Goal: Task Accomplishment & Management: Use online tool/utility

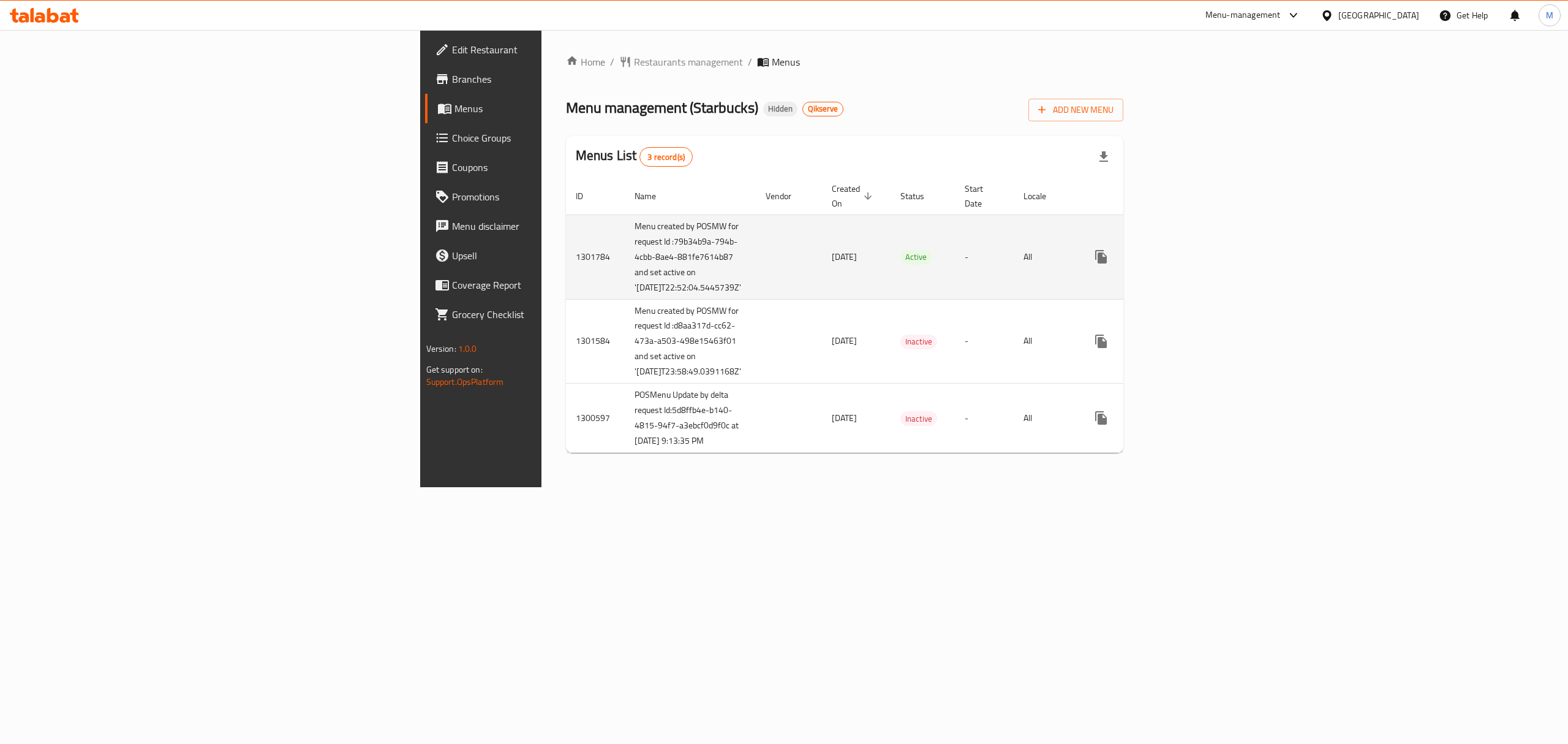
click at [1197, 261] on icon "enhanced table" at bounding box center [1190, 257] width 15 height 15
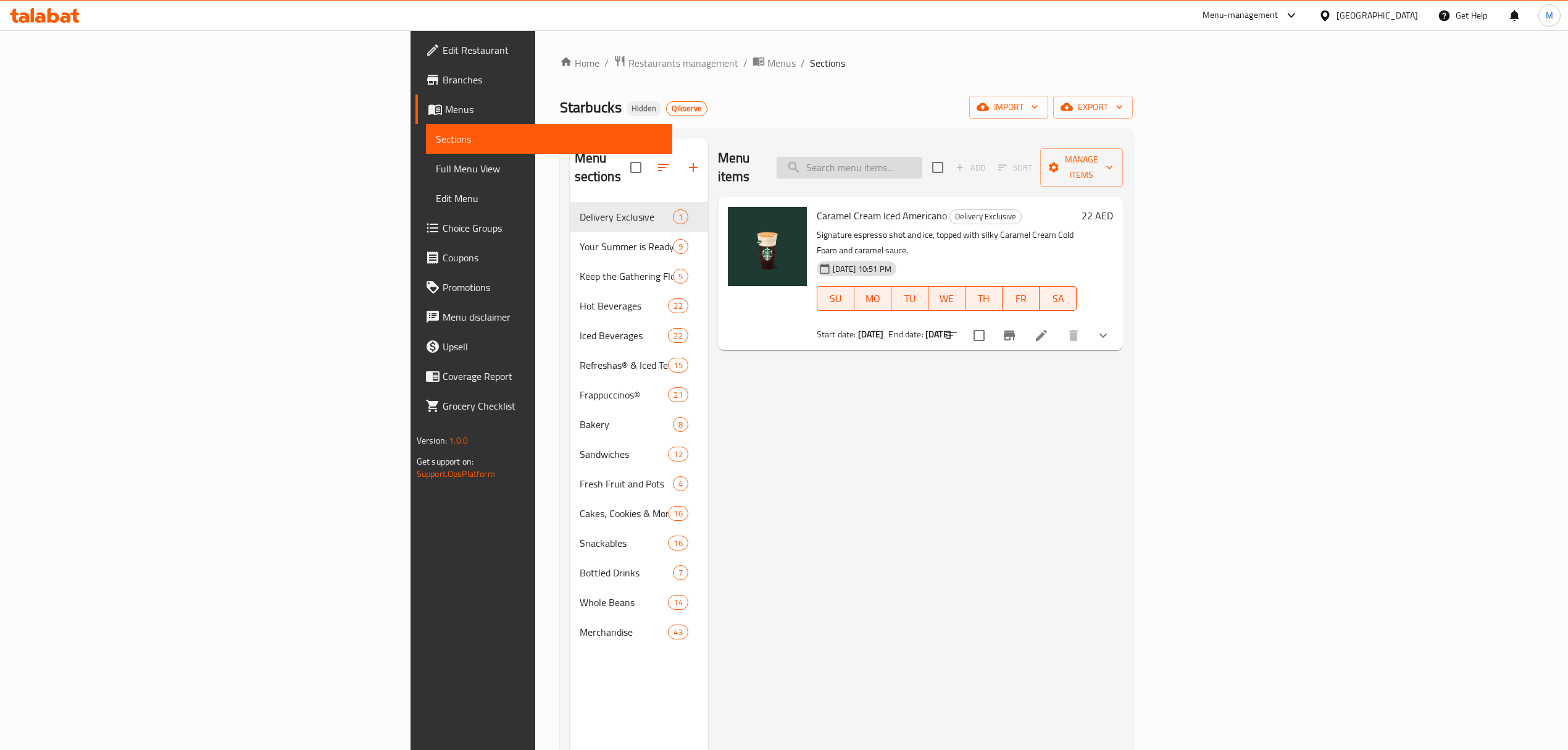
click at [922, 160] on input "search" at bounding box center [849, 167] width 146 height 21
paste input "Frozen Strawberry Acai Starbucks Refresha® Drink"
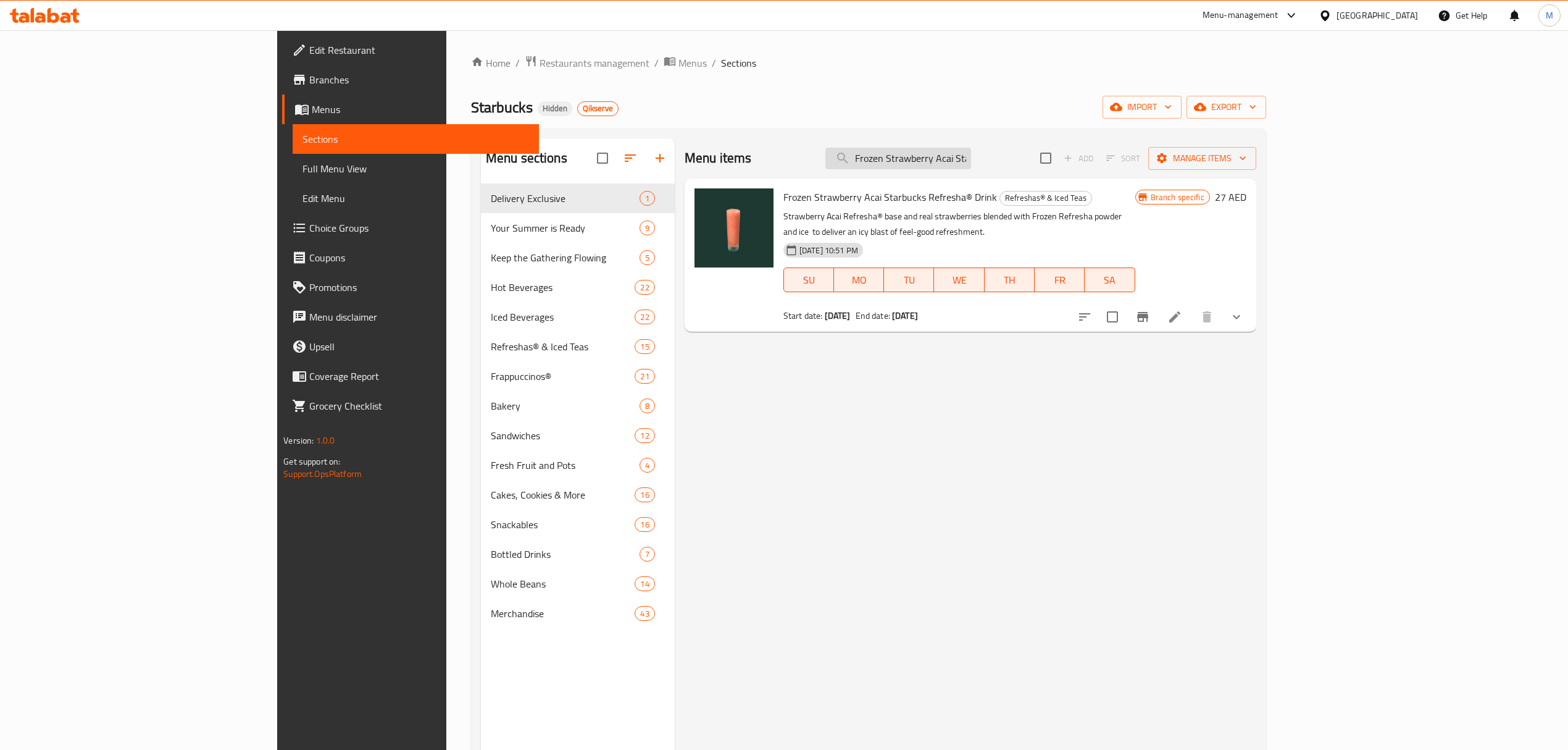
click at [971, 156] on input "Frozen Strawberry Acai Starbucks Refresha® Drink" at bounding box center [898, 158] width 146 height 21
paste input "Mango Dragonfruit"
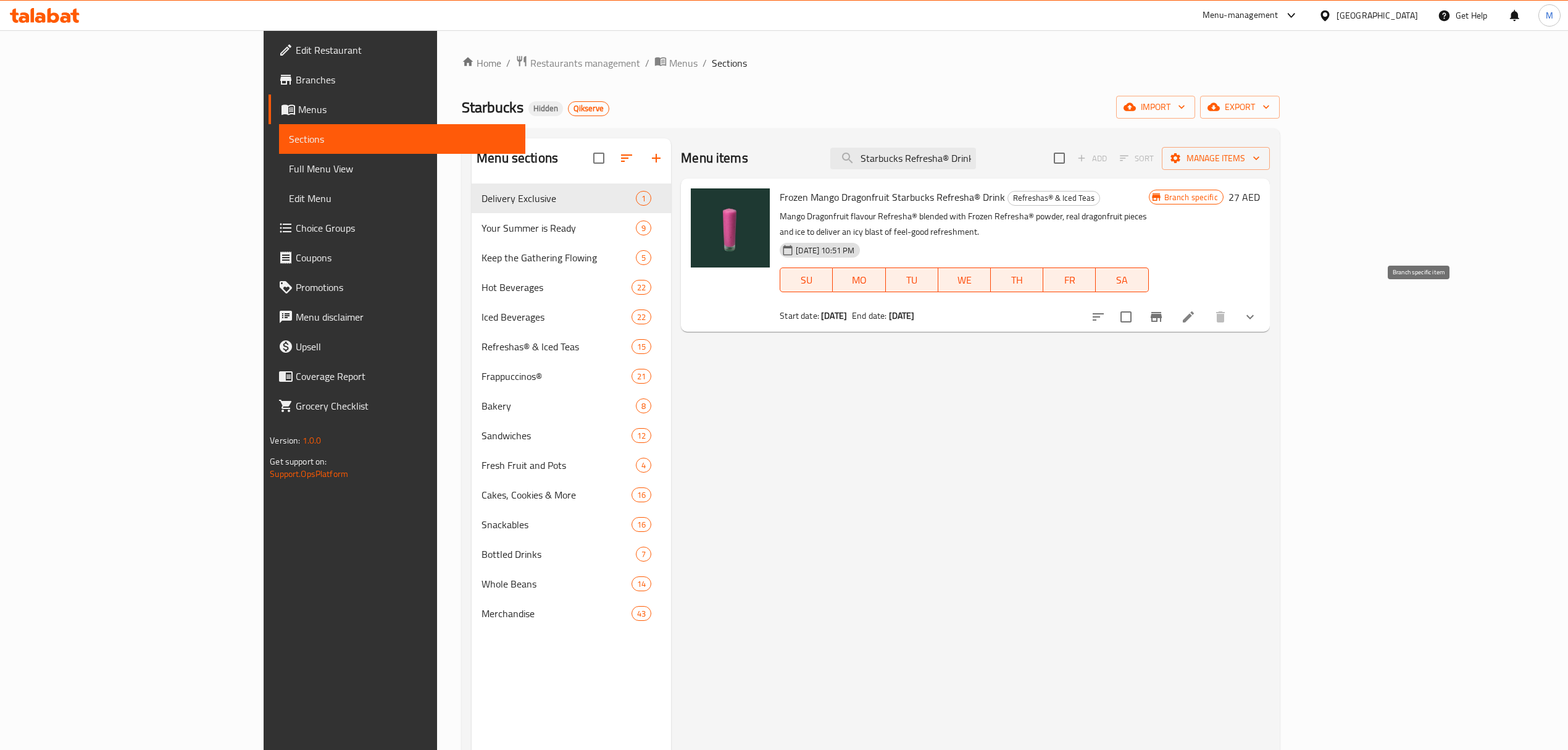
click at [1171, 306] on button "Branch-specific-item" at bounding box center [1156, 317] width 30 height 30
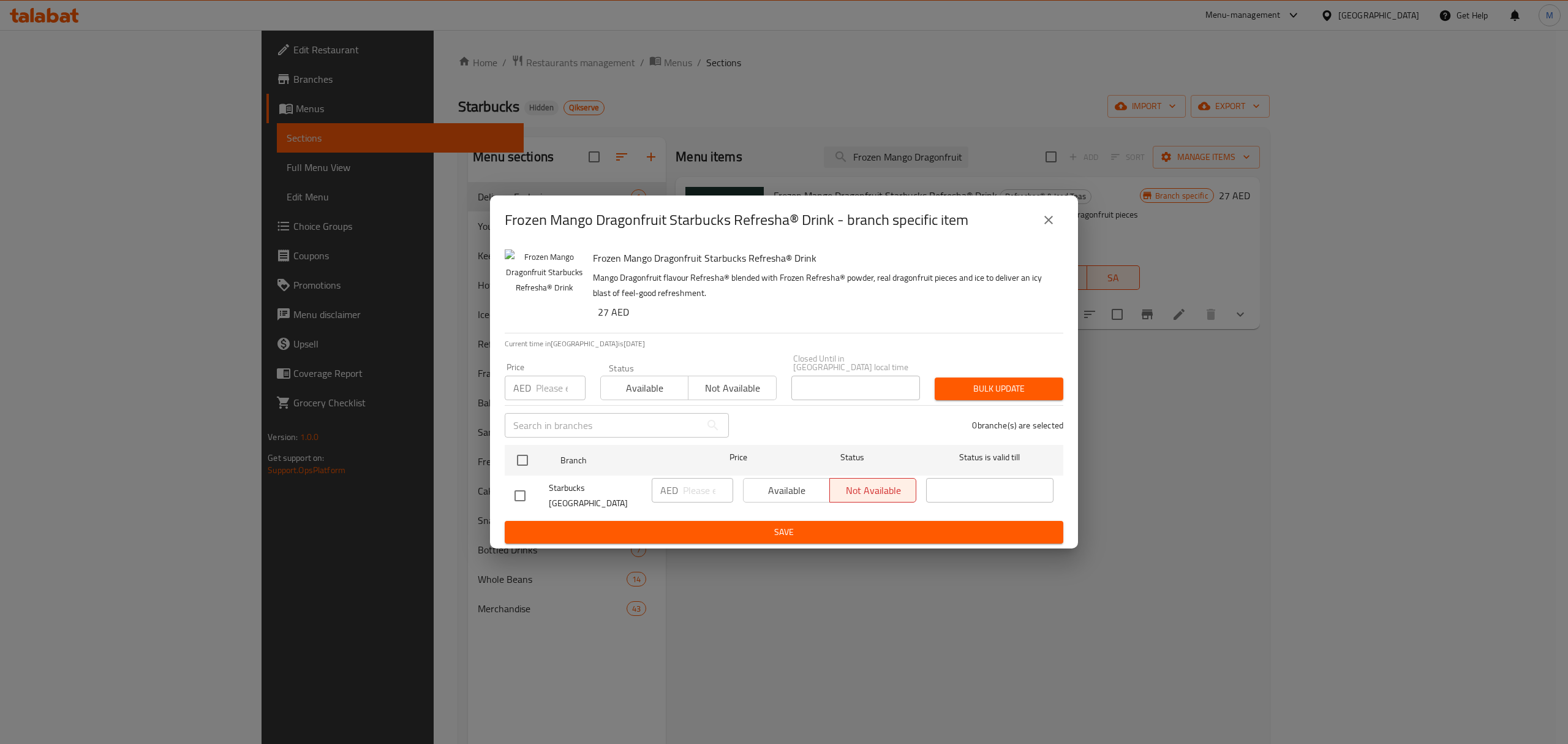
click at [1309, 486] on div "Frozen Mango Dragonfruit Starbucks Refresha® Drink - branch specific item Froze…" at bounding box center [784, 372] width 1568 height 744
click at [1055, 212] on button "close" at bounding box center [1048, 220] width 29 height 29
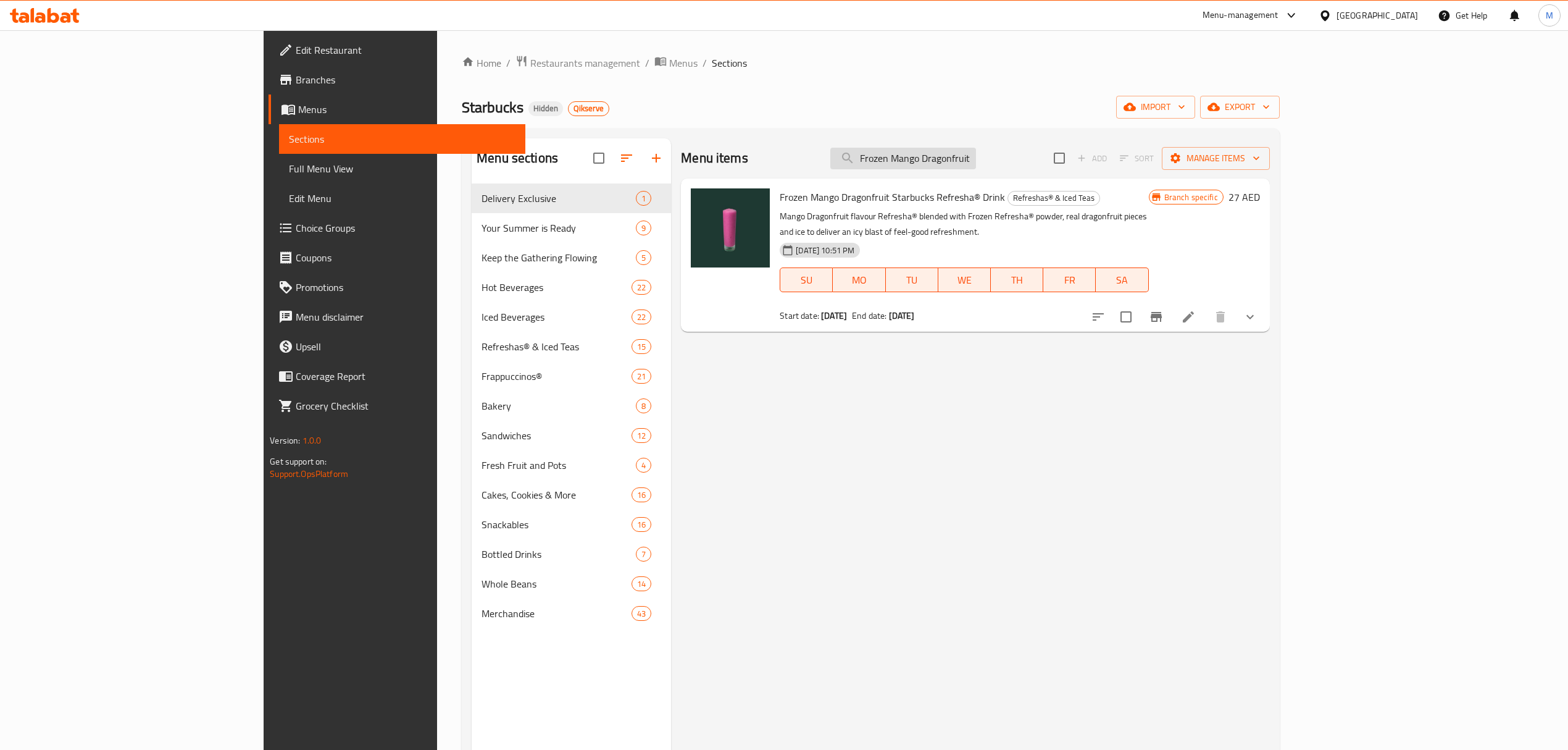
click at [976, 164] on input "Frozen Mango Dragonfruit Starbucks Refresha® Drink" at bounding box center [903, 158] width 146 height 21
paste input "Strawberry & Cream Frappuccino"
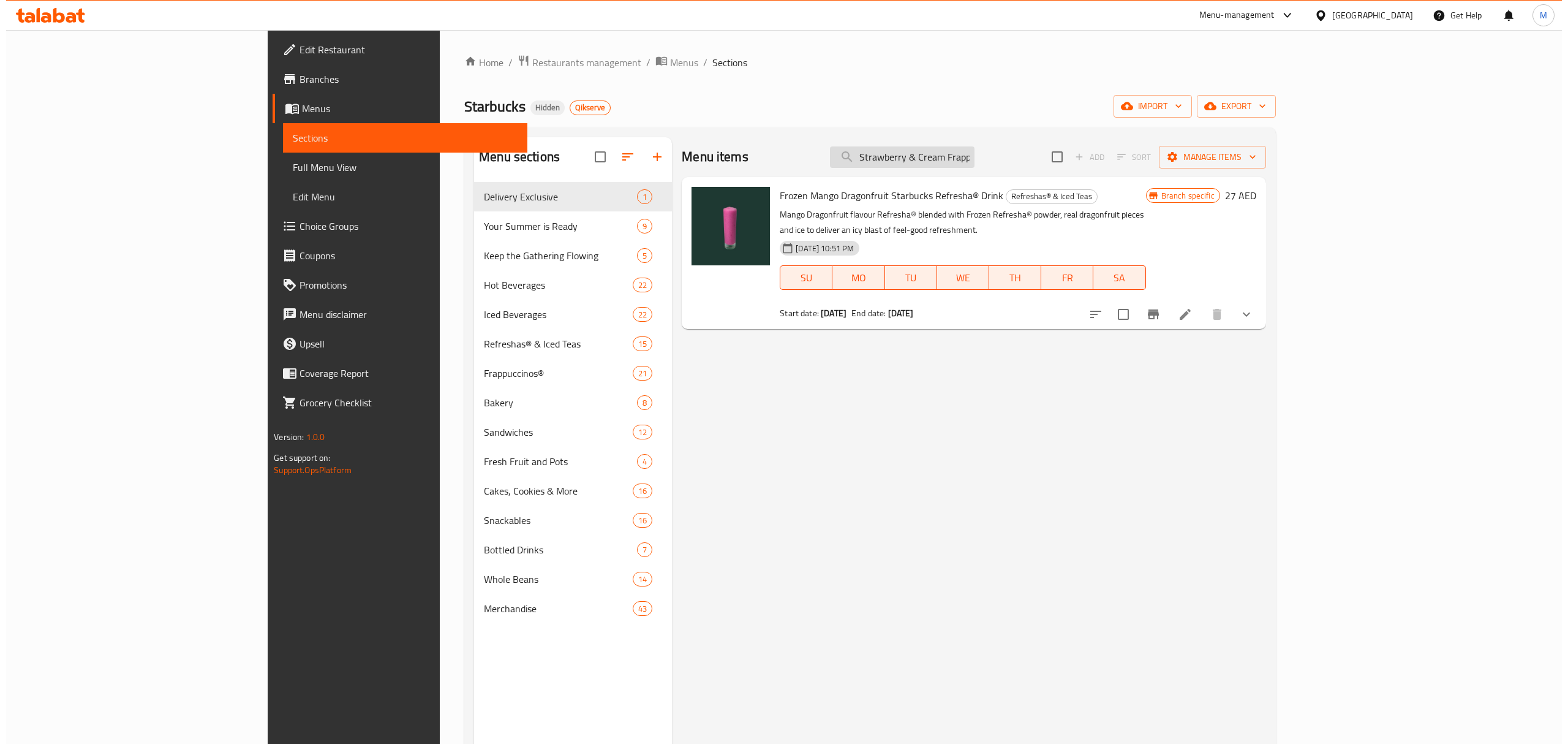
scroll to position [0, 26]
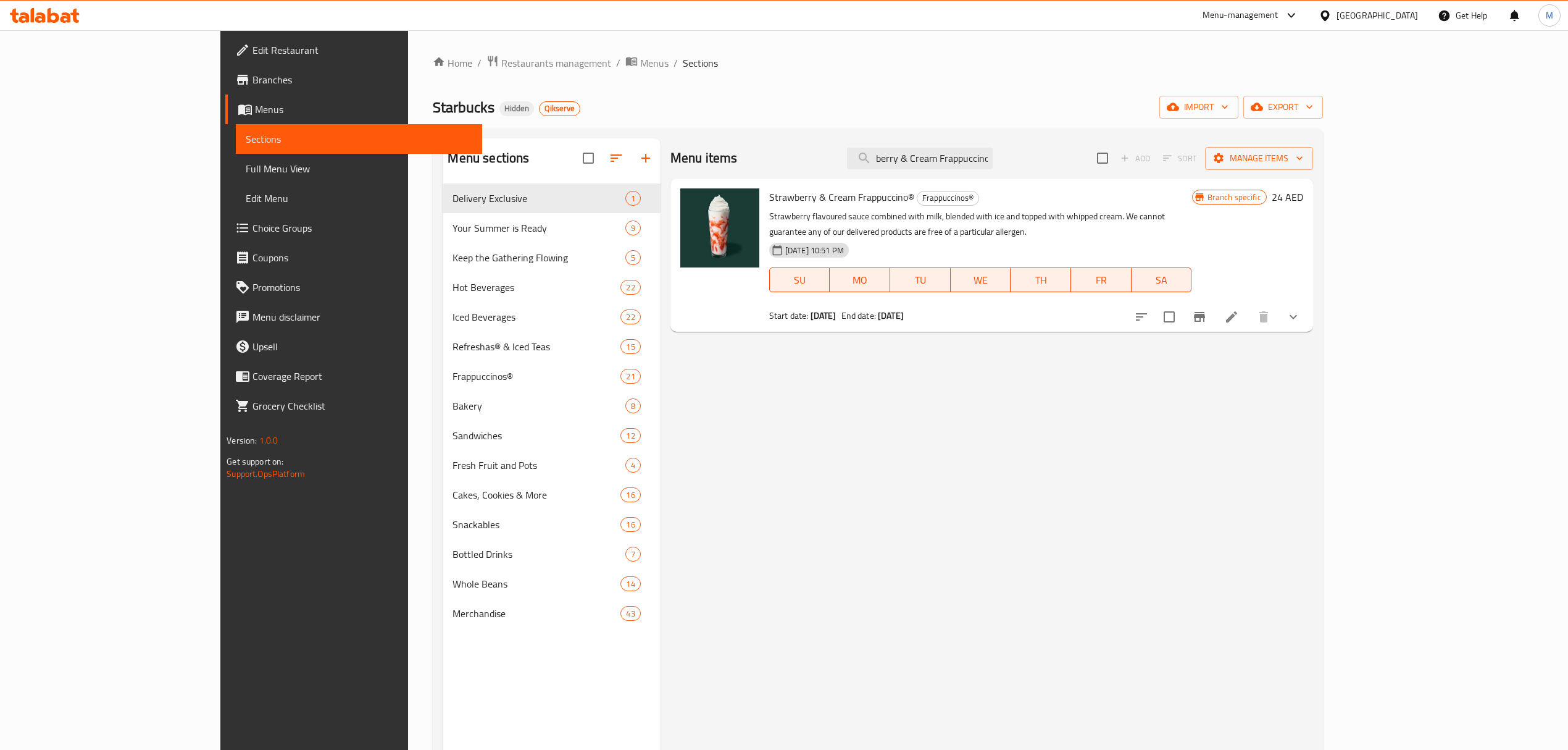
type input "Strawberry & Cream Frappuccino"
click at [1205, 312] on icon "Branch-specific-item" at bounding box center [1199, 317] width 11 height 10
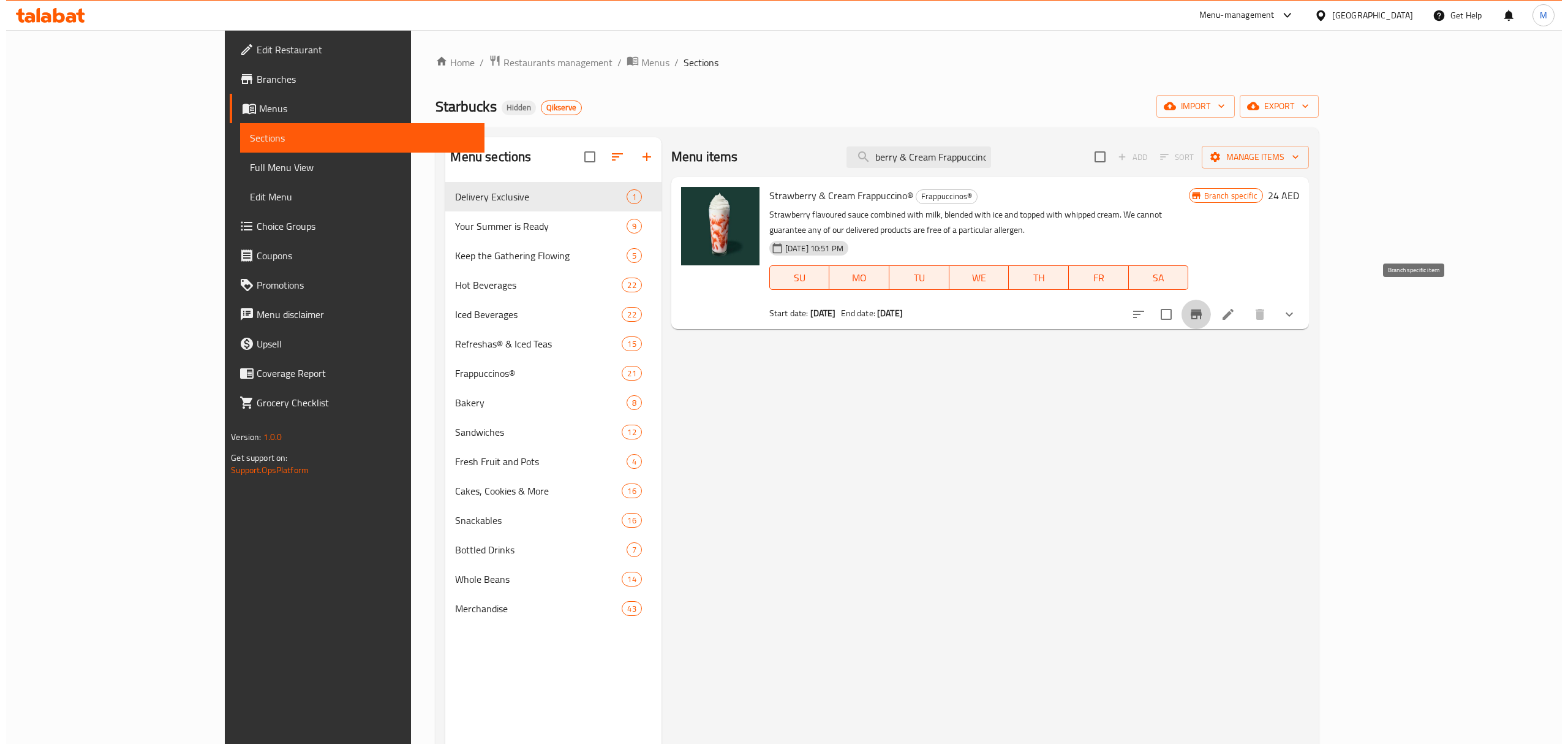
scroll to position [0, 0]
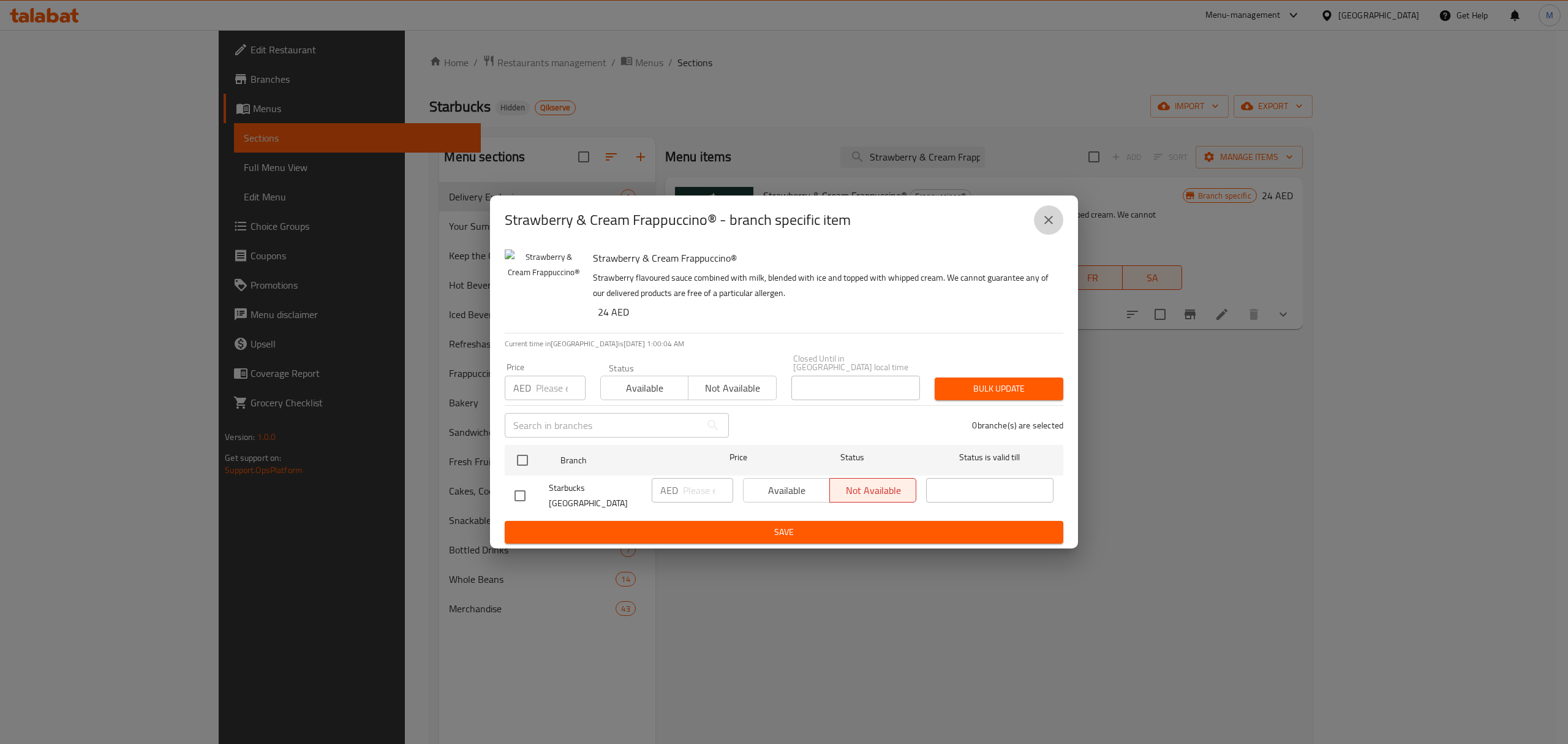
click at [1047, 219] on icon "close" at bounding box center [1049, 220] width 9 height 9
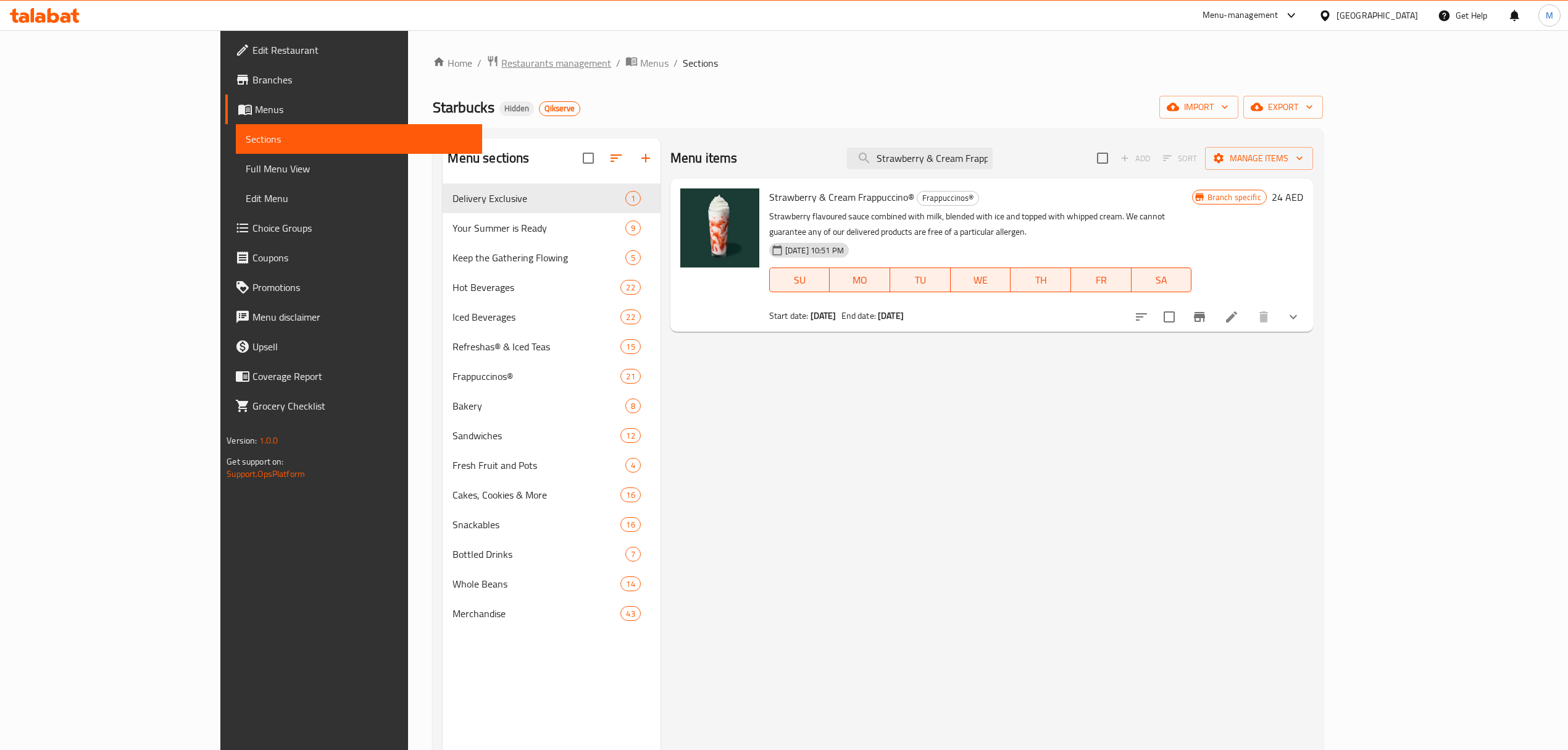
click at [501, 59] on span "Restaurants management" at bounding box center [556, 63] width 110 height 15
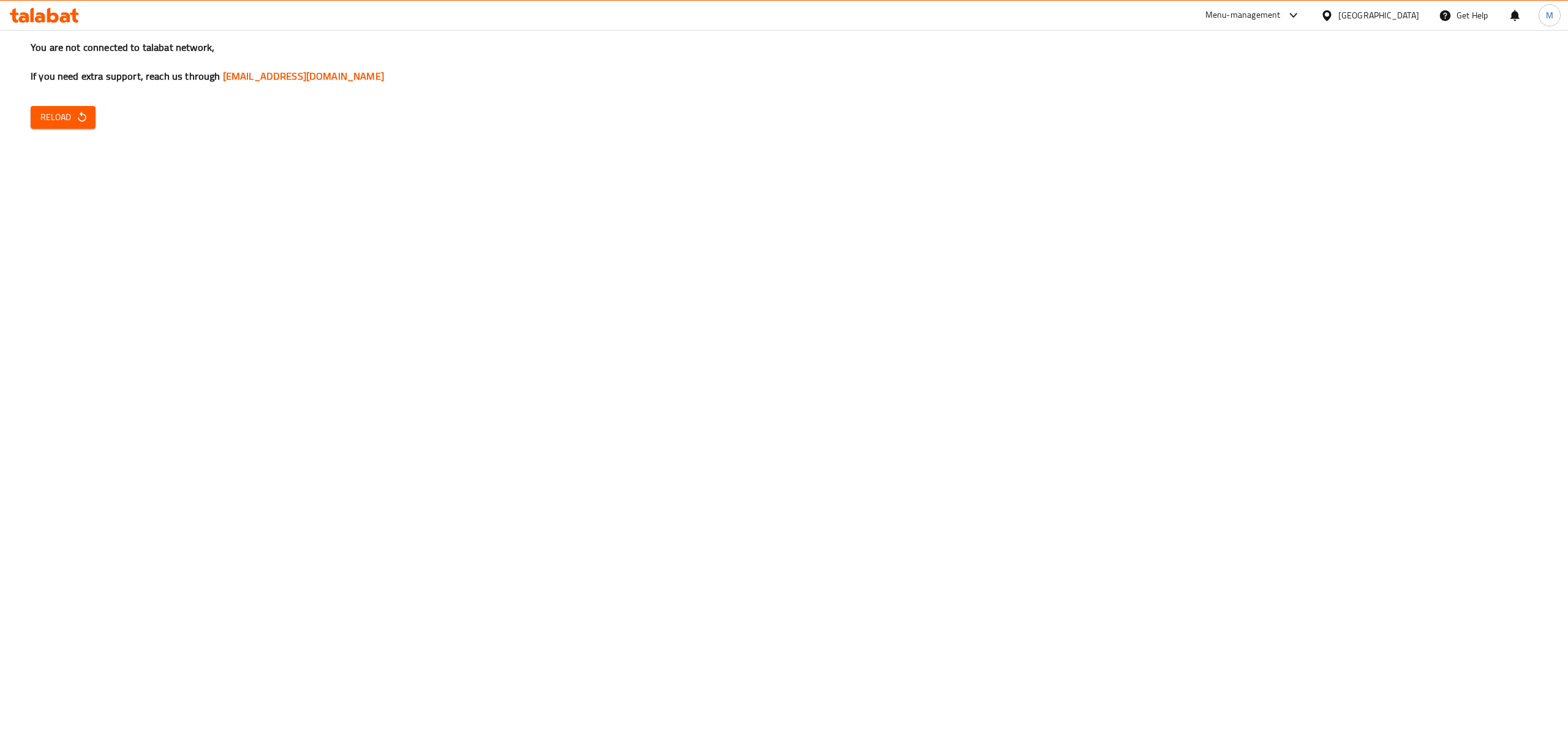
click at [113, 81] on h3 "You are not connected to talabat network, If you need extra support, reach us t…" at bounding box center [784, 61] width 1507 height 43
click at [94, 123] on button "Reload" at bounding box center [63, 117] width 65 height 23
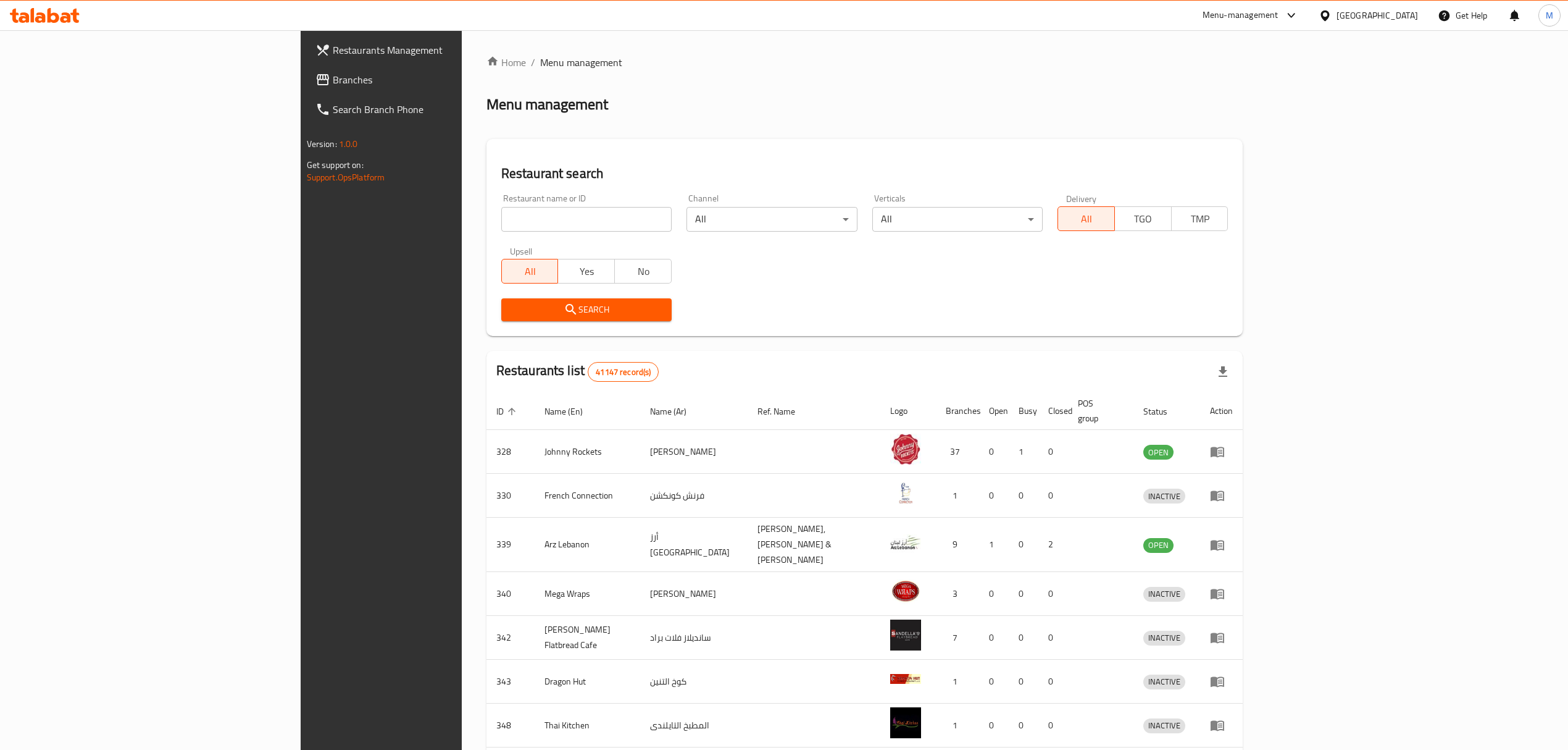
click at [305, 89] on link "Branches" at bounding box center [433, 79] width 257 height 30
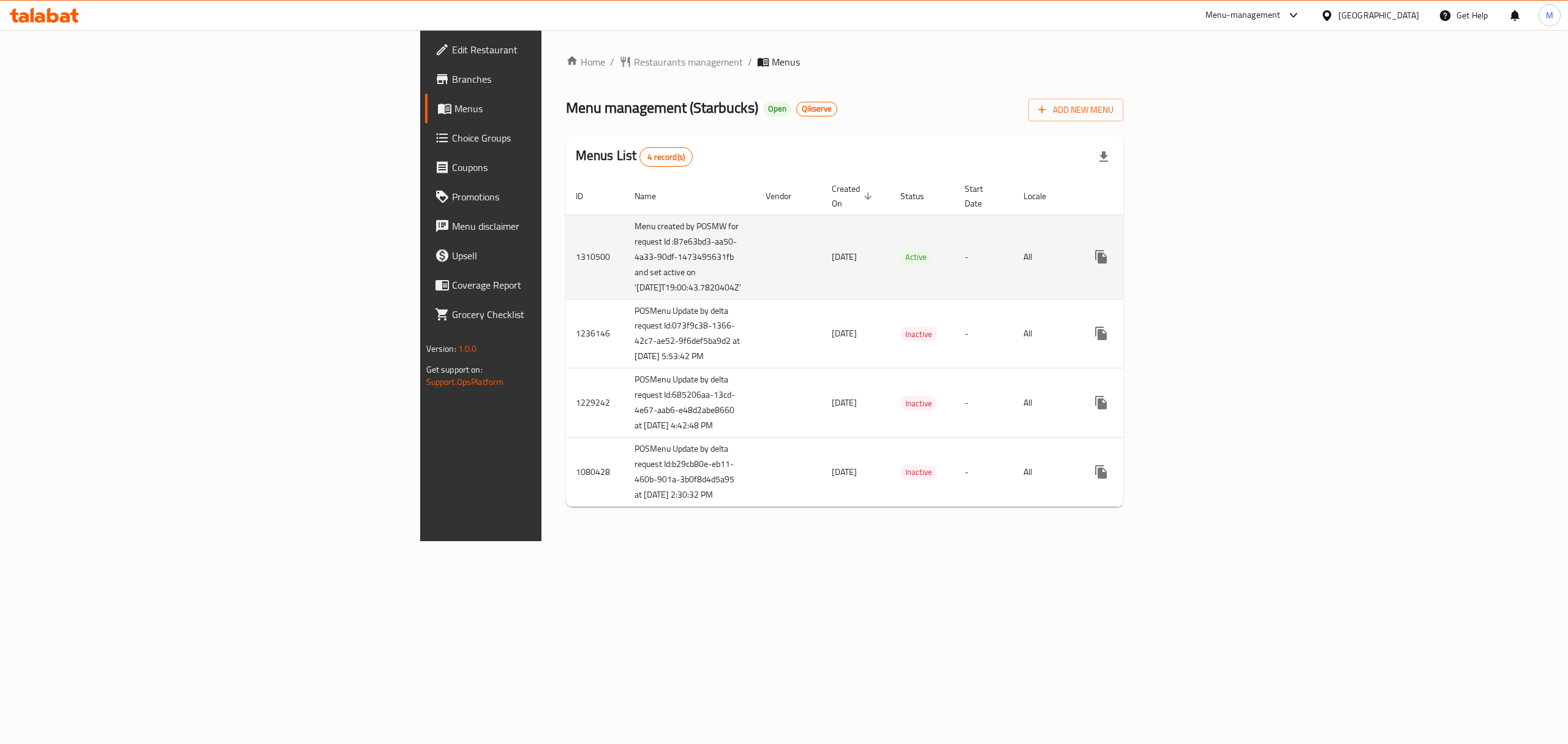
click at [1197, 264] on icon "enhanced table" at bounding box center [1190, 257] width 15 height 15
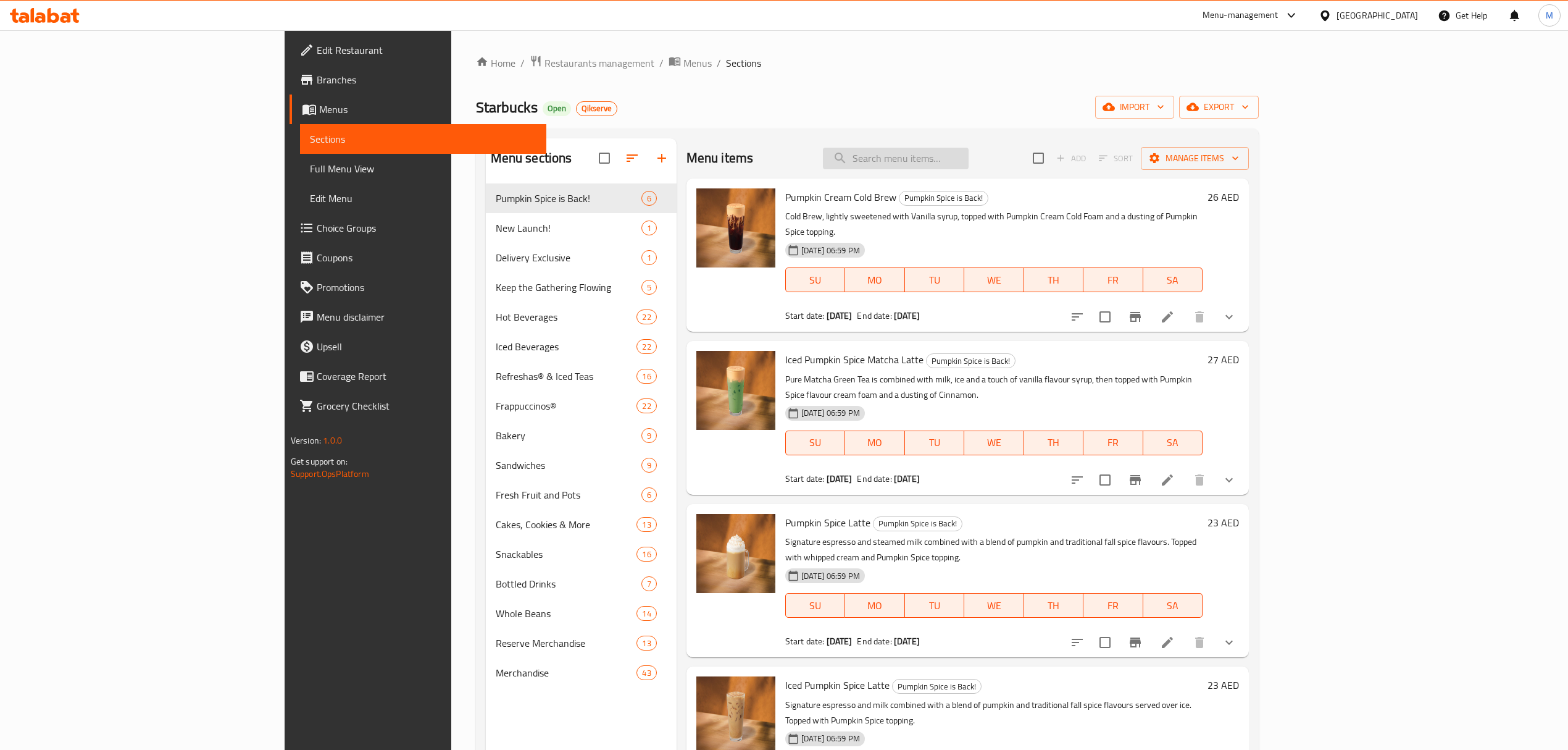
click at [968, 162] on input "search" at bounding box center [896, 158] width 146 height 21
paste input "Frozen Strawberry Acai Starbucks Refresha® Drink"
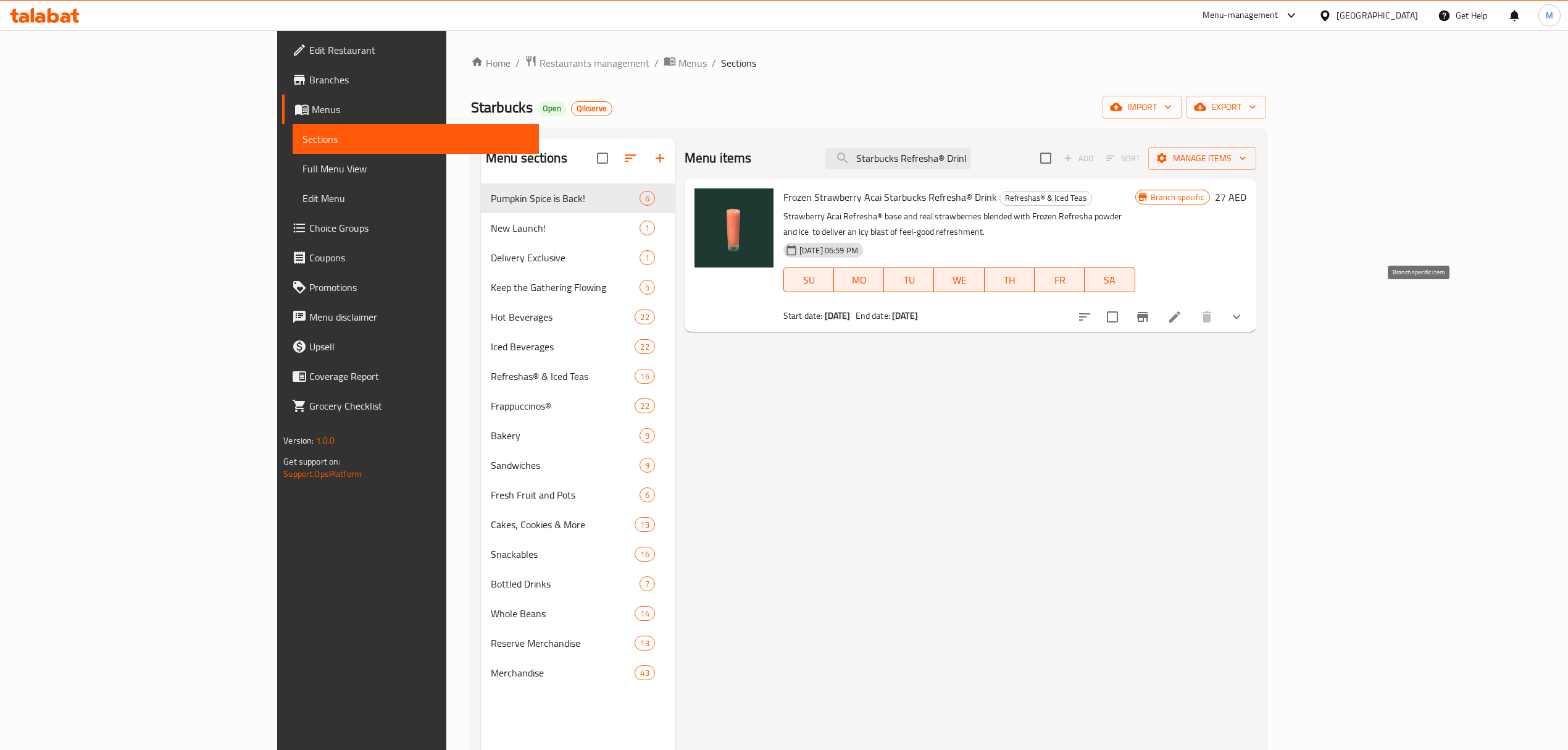
type input "Frozen Strawberry Acai Starbucks Refresha® Drink"
click at [1148, 312] on icon "Branch-specific-item" at bounding box center [1143, 317] width 11 height 10
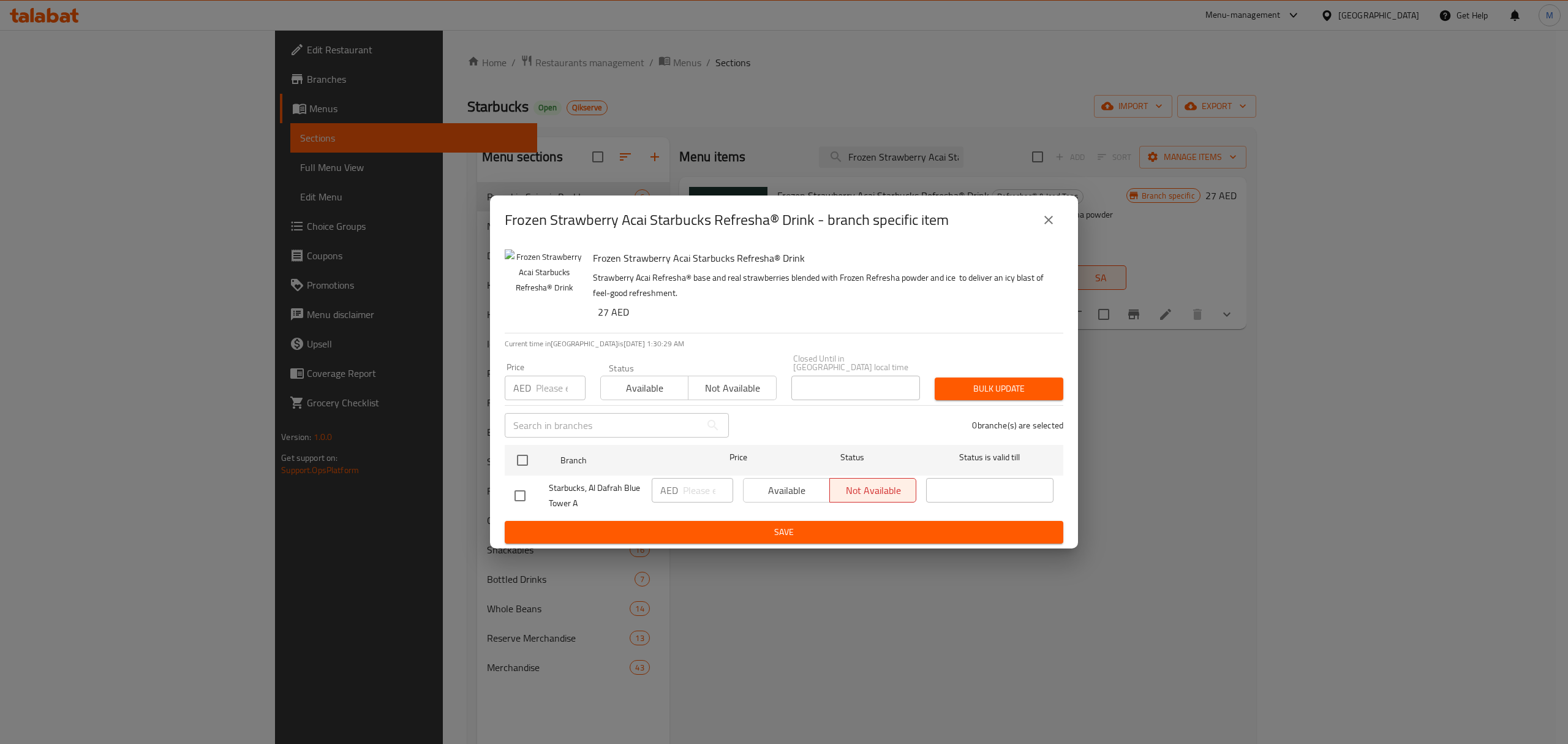
click at [1050, 225] on icon "close" at bounding box center [1049, 220] width 15 height 15
